Goal: Task Accomplishment & Management: Use online tool/utility

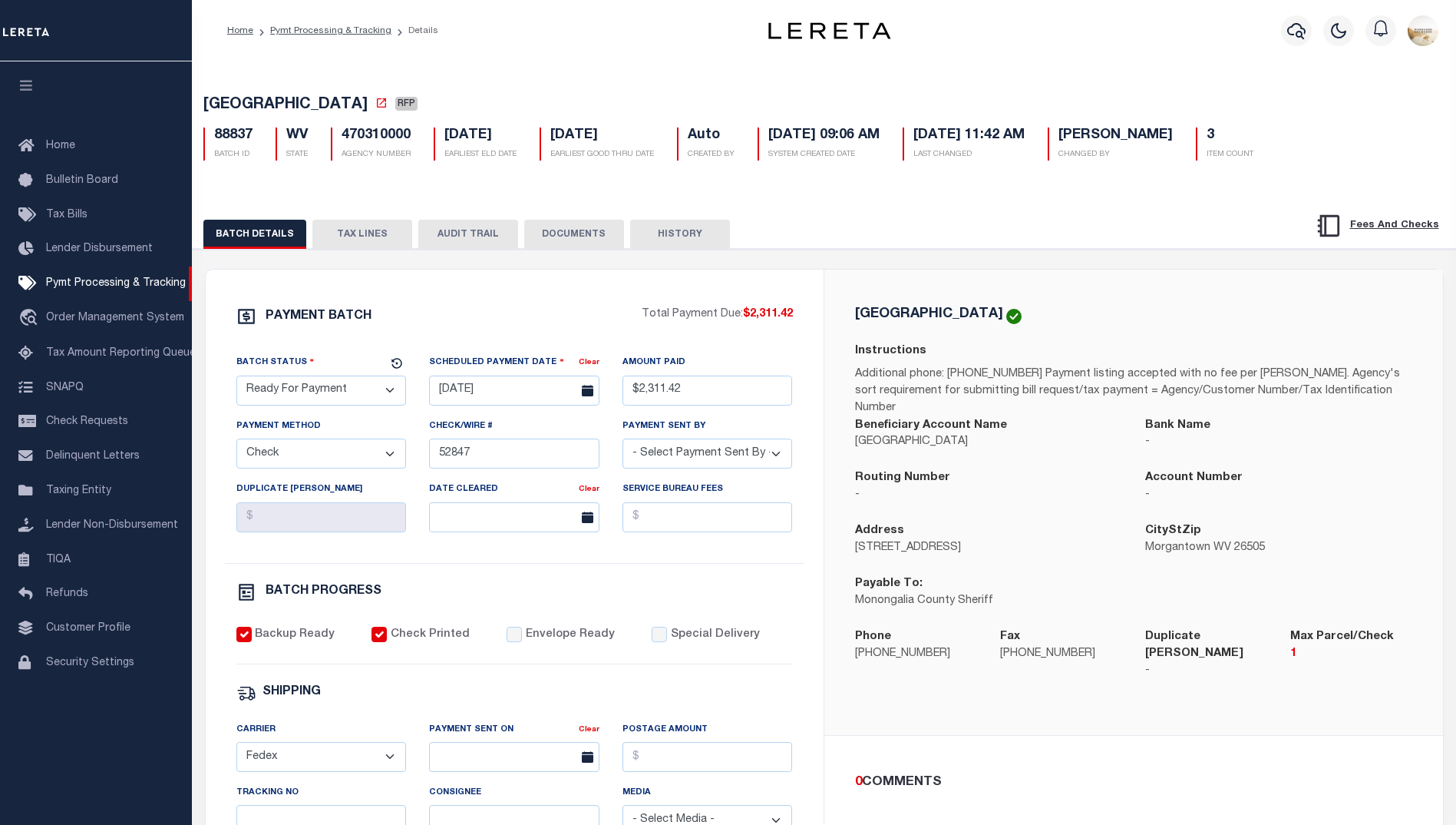
select select "RFP"
select select "CHK"
select select "[PERSON_NAME]"
select select "FDX"
click at [353, 237] on button "TAX LINES" at bounding box center [362, 233] width 100 height 29
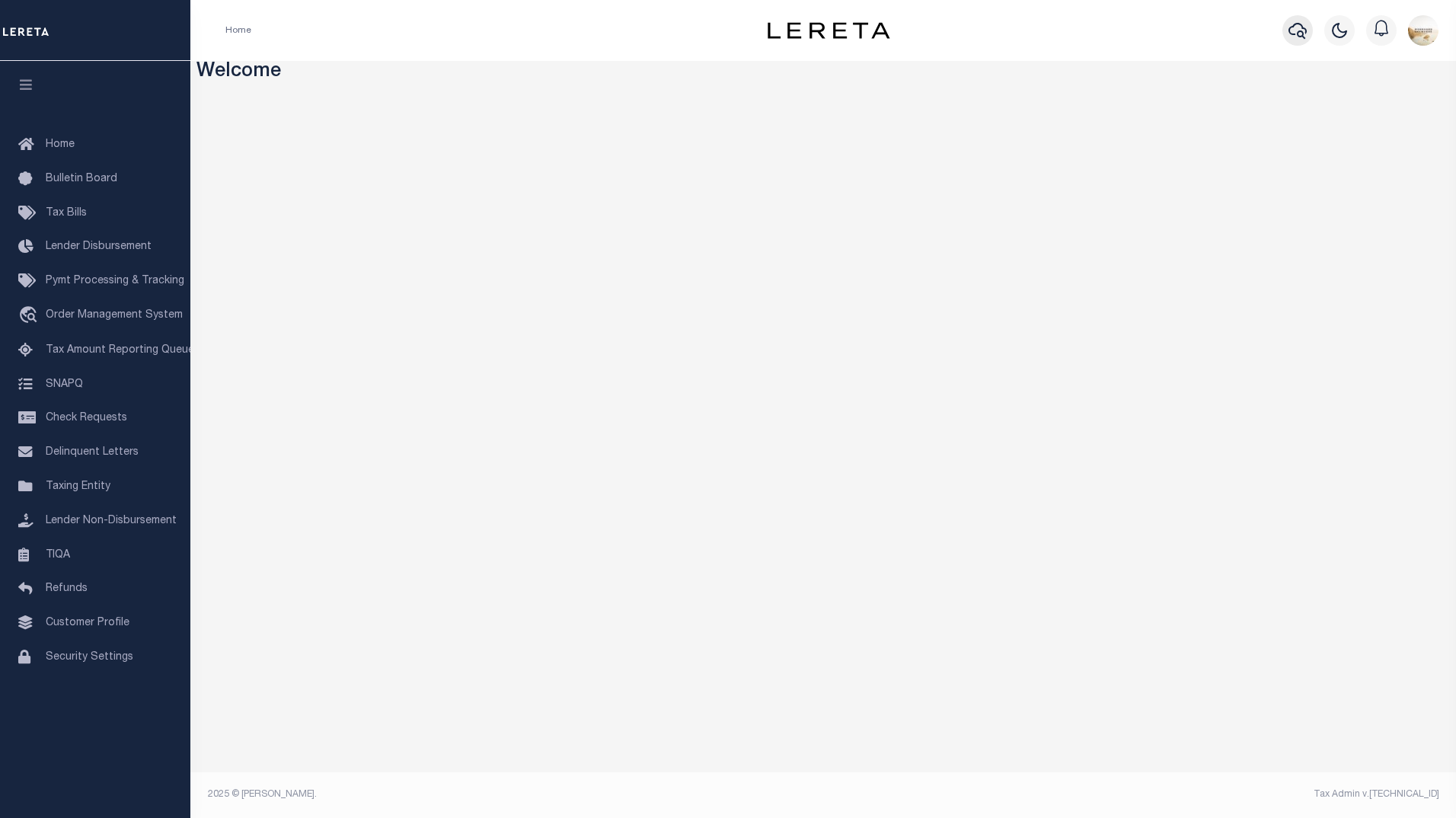
click at [1296, 23] on icon "button" at bounding box center [1297, 30] width 18 height 18
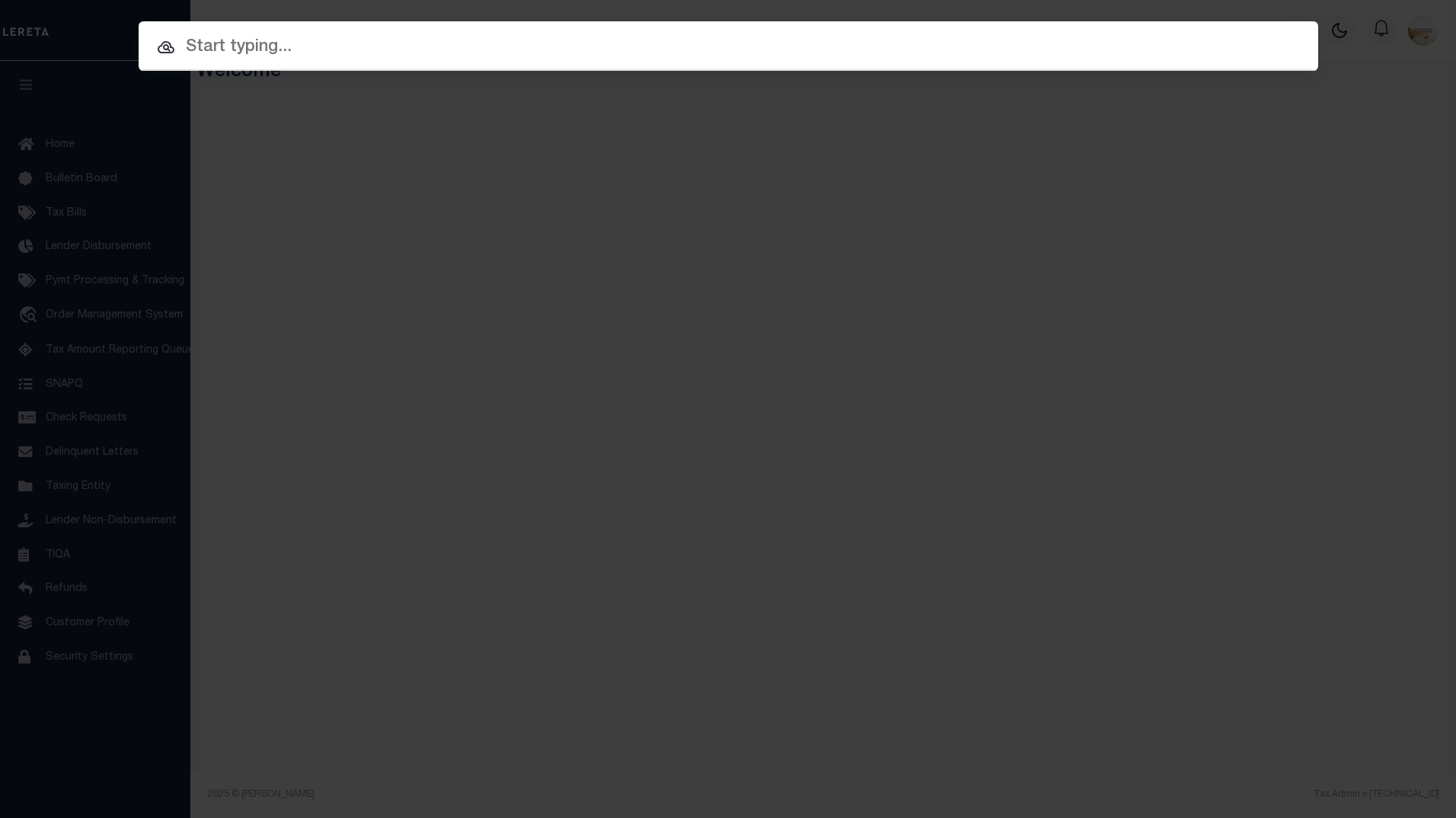
drag, startPoint x: 418, startPoint y: 293, endPoint x: 430, endPoint y: 342, distance: 50.4
click at [418, 293] on div "Include Loans TBM Customers Borrowers Payments (Lender Non-Disb) Payments (Lend…" at bounding box center [728, 409] width 1456 height 818
